Goal: Task Accomplishment & Management: Use online tool/utility

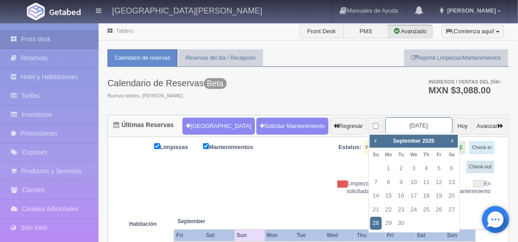
click at [409, 129] on input "[DATE]" at bounding box center [419, 125] width 67 height 17
click at [455, 143] on span "Next" at bounding box center [452, 140] width 7 height 7
click at [426, 170] on link "1" at bounding box center [427, 168] width 12 height 13
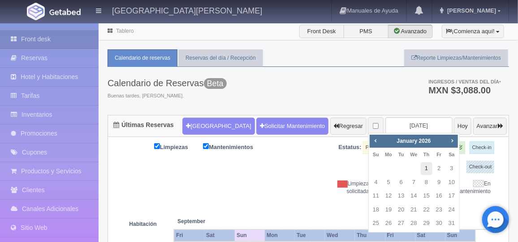
type input "[DATE]"
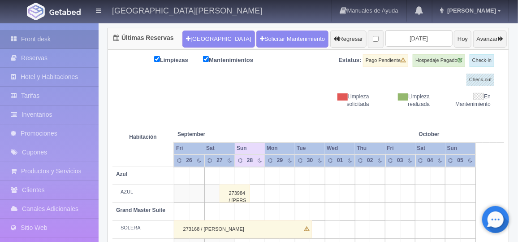
scroll to position [95, 0]
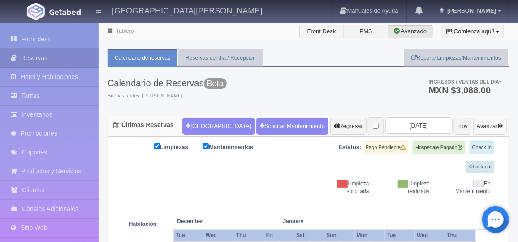
click at [491, 128] on button "Avanzar" at bounding box center [491, 126] width 34 height 17
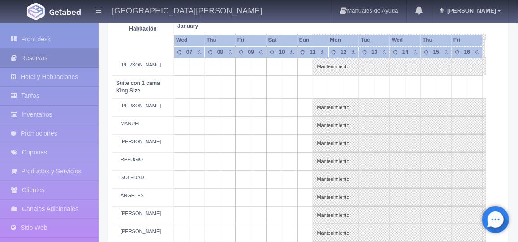
scroll to position [446, 0]
click at [334, 110] on link "Mantenimiento" at bounding box center [400, 108] width 174 height 18
select select "Mantenimiento"
select select "1921_PEDRO"
type input "11-01-2026"
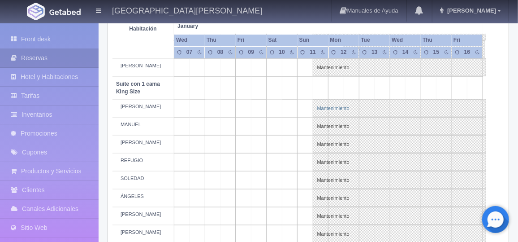
type input "18-01-2026"
type textarea "MB-Grupo BARTENDERS"
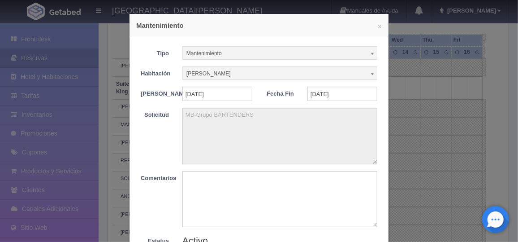
click at [418, 82] on div "× Mantenimiento Tipo Mantenimiento Limpieza Mantenimiento Habitación PEDRO Sin …" at bounding box center [259, 121] width 518 height 242
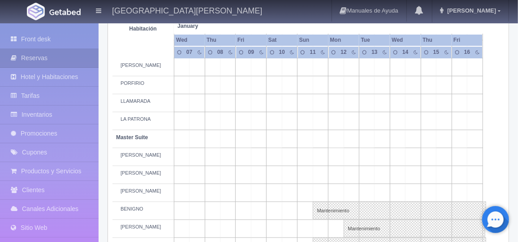
scroll to position [0, 0]
